Goal: Transaction & Acquisition: Purchase product/service

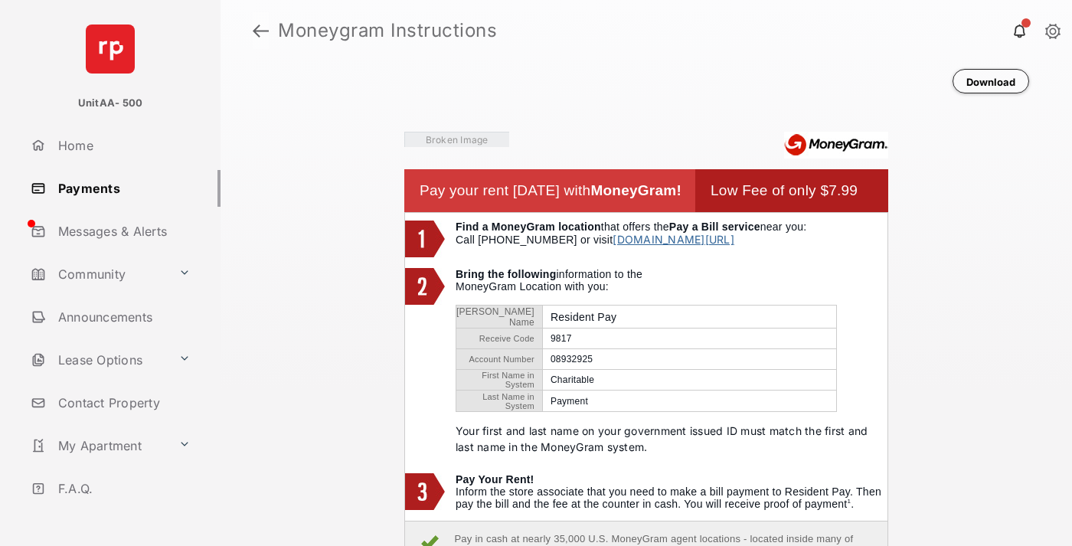
click at [260, 31] on link at bounding box center [261, 30] width 16 height 37
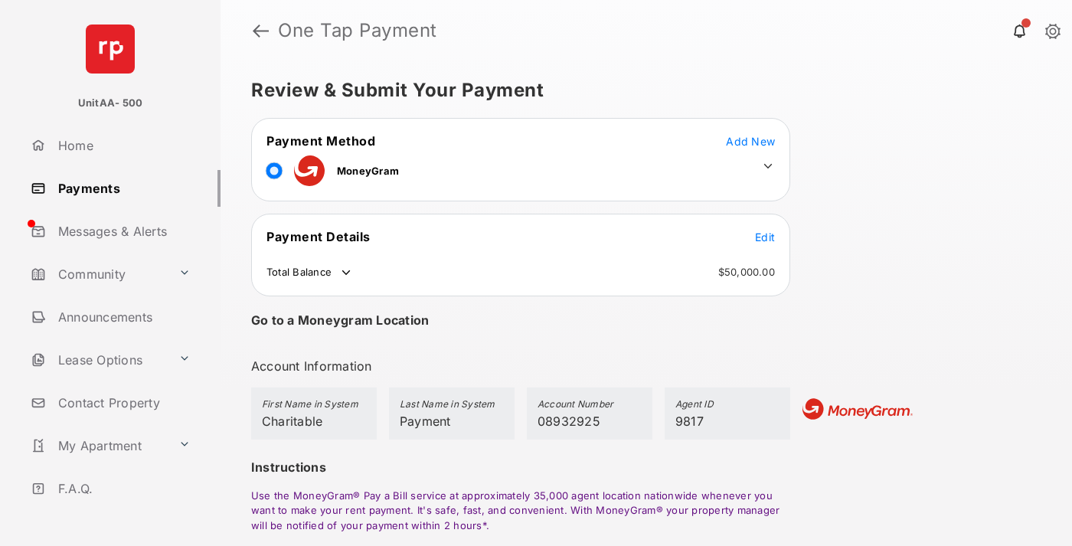
click at [765, 237] on span "Edit" at bounding box center [765, 237] width 20 height 13
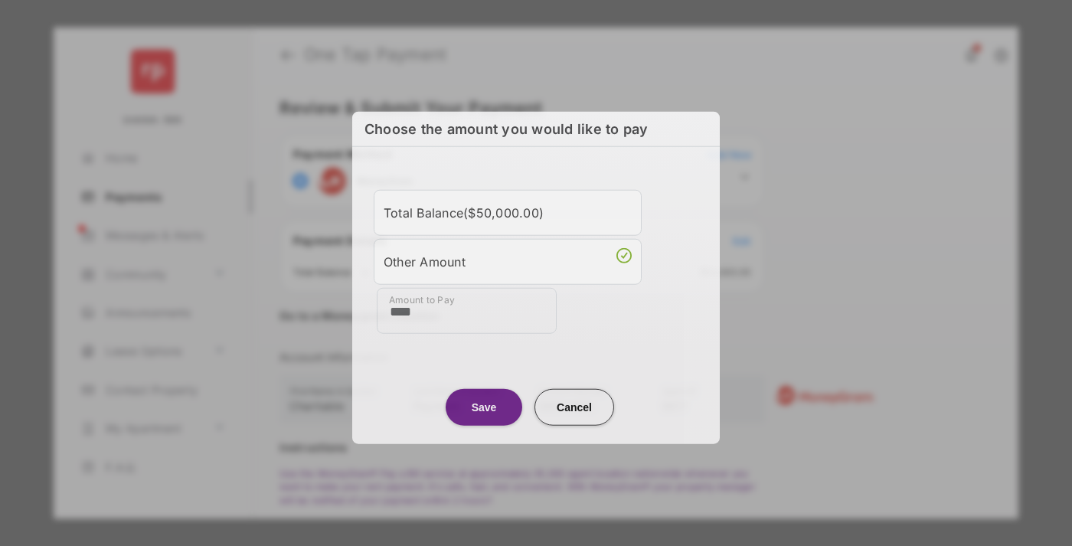
type input "****"
click at [484, 404] on button "Save" at bounding box center [484, 406] width 77 height 37
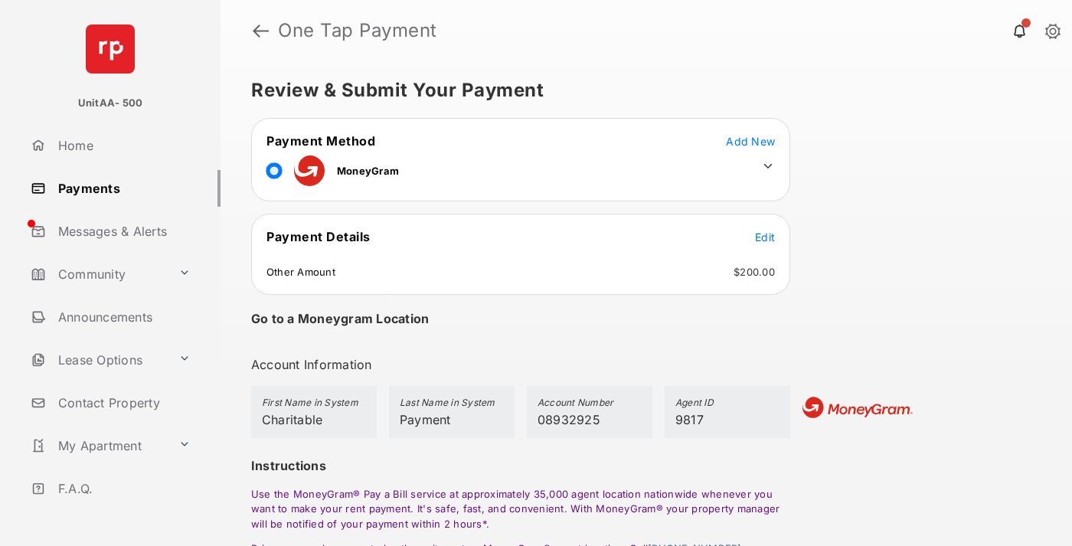
click at [768, 166] on icon at bounding box center [768, 166] width 14 height 14
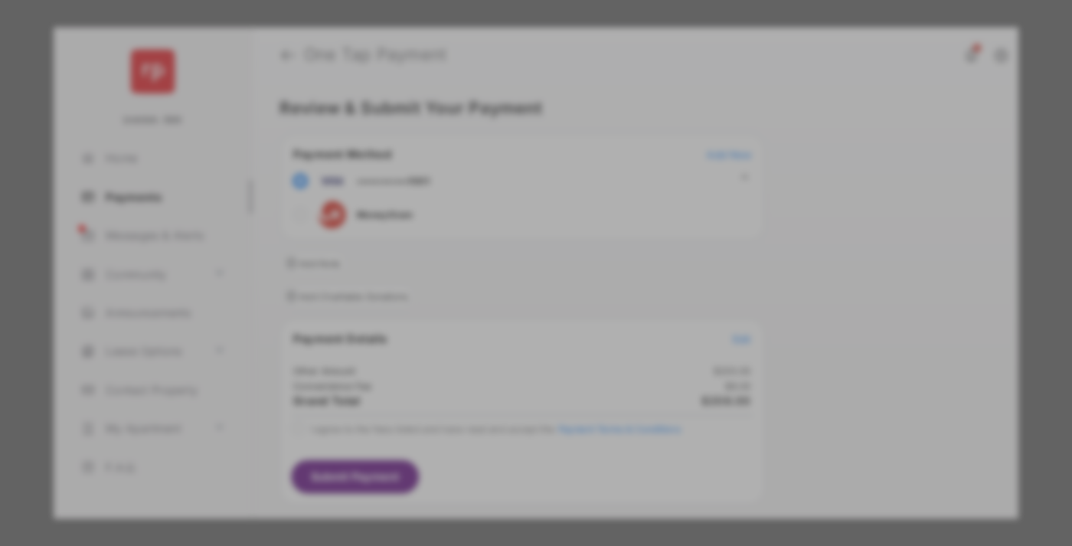
click at [531, 185] on div "Operation Smile" at bounding box center [531, 192] width 217 height 14
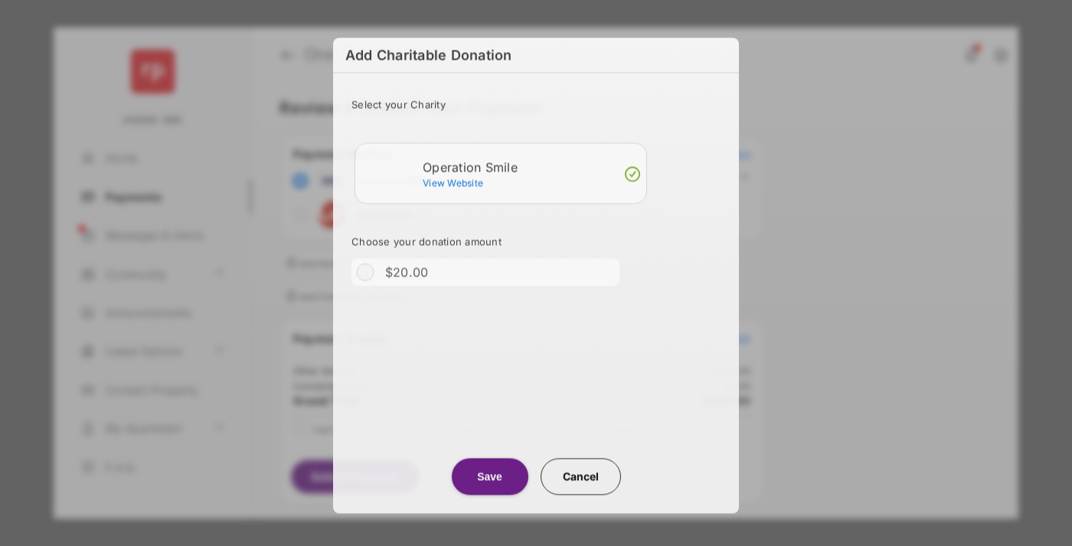
click at [489, 476] on button "Save" at bounding box center [490, 477] width 77 height 37
